Goal: Information Seeking & Learning: Learn about a topic

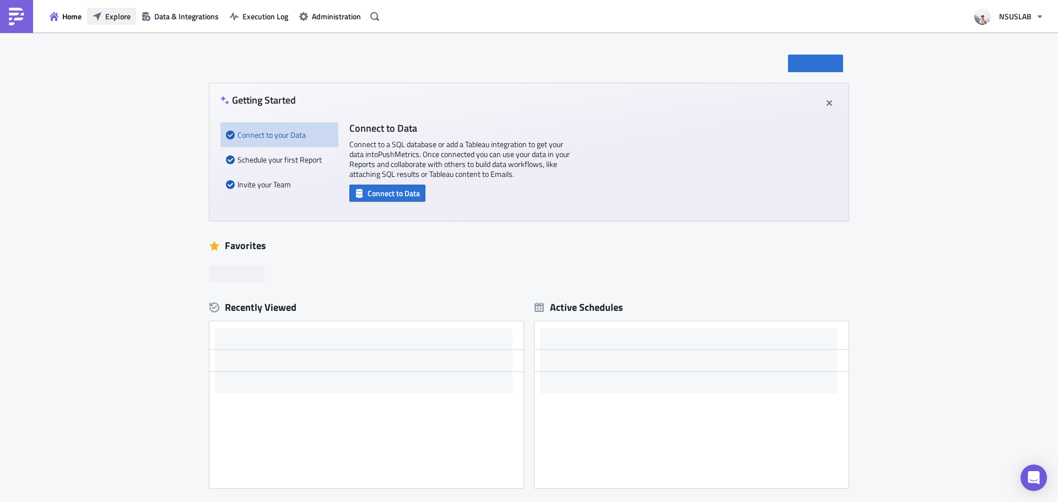
click at [110, 20] on span "Explore" at bounding box center [117, 16] width 25 height 12
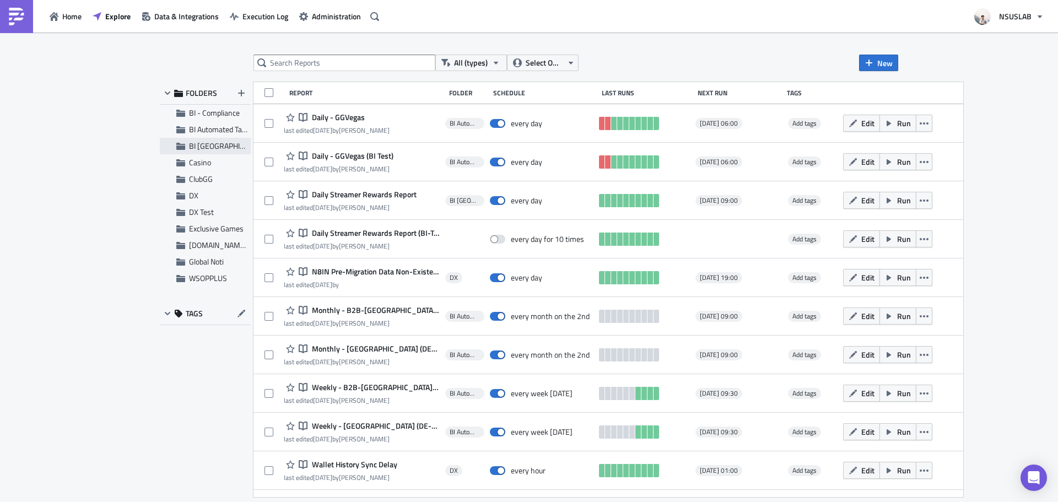
click at [203, 146] on span "BI [GEOGRAPHIC_DATA]" at bounding box center [228, 146] width 79 height 12
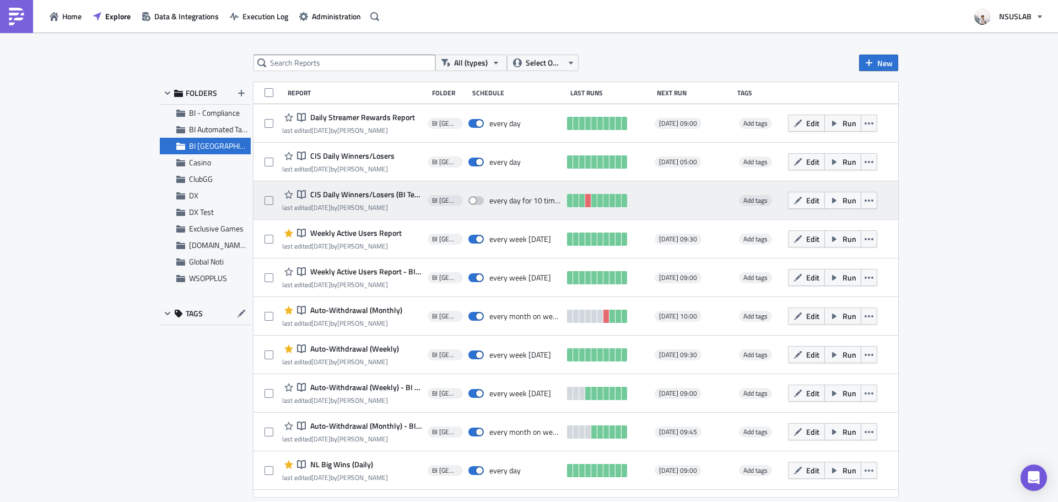
click at [472, 201] on span at bounding box center [475, 200] width 15 height 9
click at [472, 201] on input "checkbox" at bounding box center [474, 200] width 7 height 7
click at [472, 201] on span at bounding box center [475, 200] width 15 height 9
click at [472, 201] on input "checkbox" at bounding box center [474, 200] width 7 height 7
checkbox input "false"
